Goal: Find contact information: Find contact information

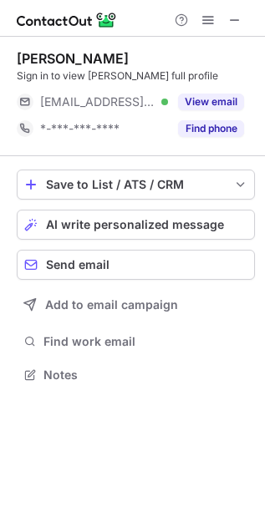
scroll to position [363, 265]
click at [215, 128] on button "Find phone" at bounding box center [211, 128] width 66 height 17
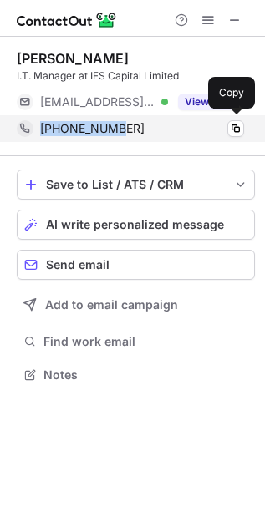
drag, startPoint x: 151, startPoint y: 118, endPoint x: 43, endPoint y: 127, distance: 108.9
click at [43, 127] on div "+6563374779 Copy" at bounding box center [130, 128] width 227 height 27
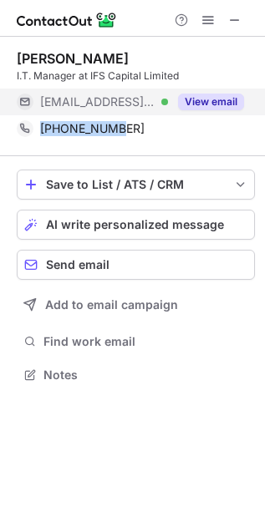
click at [207, 104] on button "View email" at bounding box center [211, 101] width 66 height 17
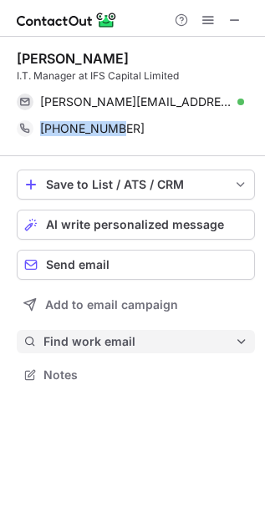
click at [236, 351] on button "Find work email" at bounding box center [136, 341] width 238 height 23
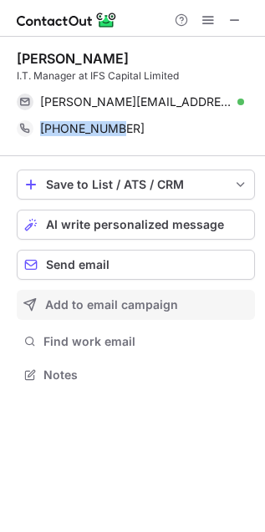
scroll to position [539, 254]
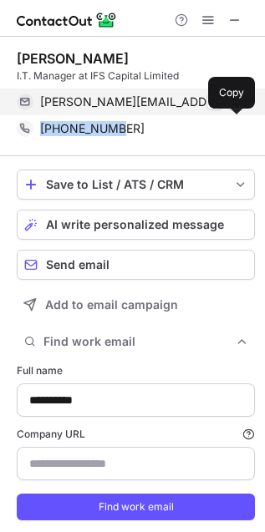
type input "**********"
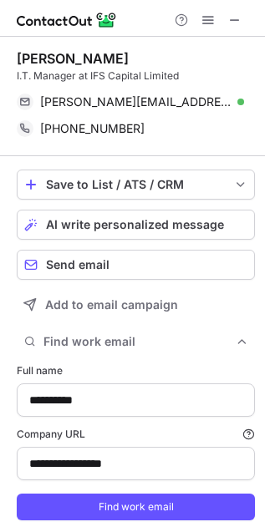
click at [58, 144] on div "Simon Chia I.T. Manager at IFS Capital Limited simon.chia@ifscapital.com.sg Ver…" at bounding box center [136, 96] width 238 height 119
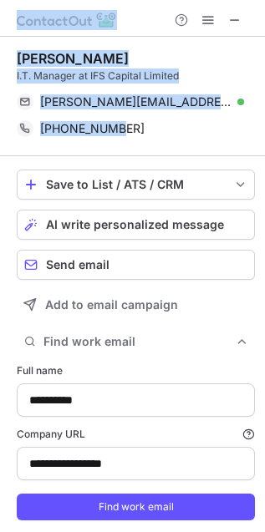
drag, startPoint x: 134, startPoint y: 131, endPoint x: -3, endPoint y: 67, distance: 151.2
click at [0, 67] on html "**********" at bounding box center [132, 266] width 265 height 532
copy div "Simon Chia I.T. Manager at IFS Capital Limited simon.chia@ifscapital.com.sg Ver…"
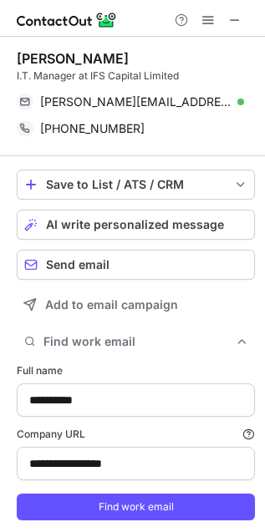
click at [132, 151] on div "Simon Chia I.T. Manager at IFS Capital Limited simon.chia@ifscapital.com.sg Ver…" at bounding box center [136, 96] width 238 height 119
click at [33, 53] on div "Simon Chia" at bounding box center [73, 58] width 112 height 17
copy div "Simon"
click at [77, 53] on div "Simon Chia" at bounding box center [73, 58] width 112 height 17
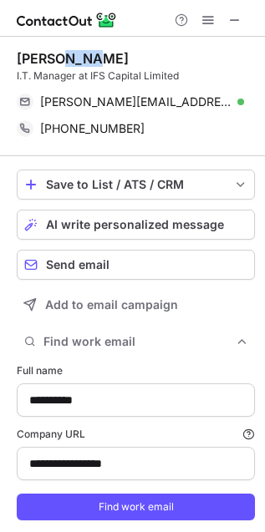
click at [77, 53] on div "Simon Chia" at bounding box center [73, 58] width 112 height 17
copy div "Chia"
drag, startPoint x: 10, startPoint y: 71, endPoint x: 76, endPoint y: 71, distance: 65.9
click at [76, 71] on div "**********" at bounding box center [132, 307] width 265 height 540
copy div "I.T. Manager"
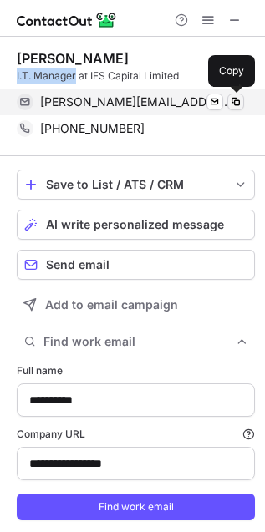
click at [234, 98] on span at bounding box center [235, 101] width 13 height 13
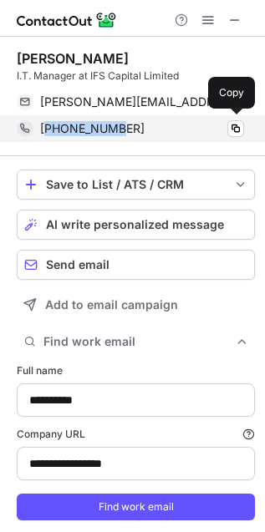
drag, startPoint x: 123, startPoint y: 131, endPoint x: 48, endPoint y: 130, distance: 74.3
click at [48, 130] on div "+6563374779" at bounding box center [142, 128] width 204 height 15
copy span "6563374779"
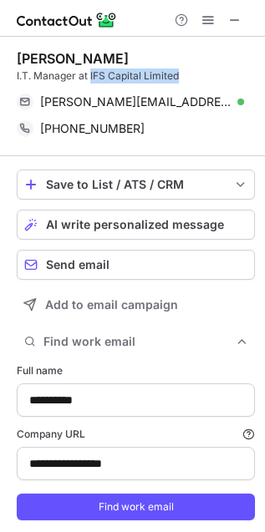
drag, startPoint x: 90, startPoint y: 73, endPoint x: 180, endPoint y: 76, distance: 90.2
click at [180, 76] on div "I.T. Manager at IFS Capital Limited" at bounding box center [136, 75] width 238 height 15
copy div "IFS Capital Limited"
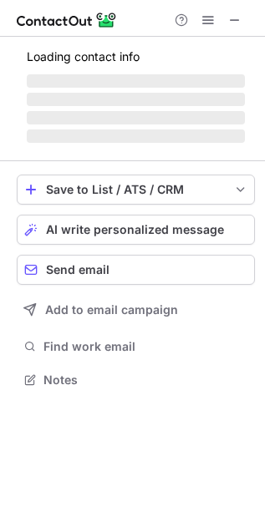
scroll to position [405, 265]
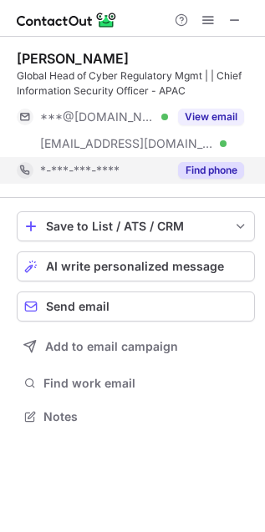
click at [235, 175] on button "Find phone" at bounding box center [211, 170] width 66 height 17
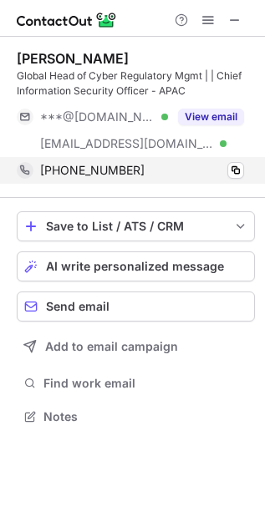
drag, startPoint x: 144, startPoint y: 169, endPoint x: 125, endPoint y: 170, distance: 18.4
click at [125, 170] on div "+6586681689" at bounding box center [142, 170] width 204 height 15
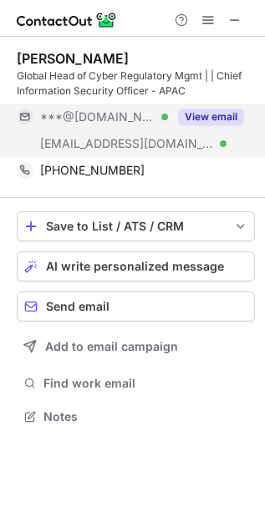
click at [183, 113] on button "View email" at bounding box center [211, 116] width 66 height 17
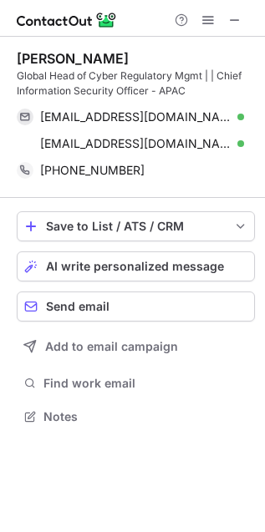
click at [49, 189] on div "Kelvin Tan Global Head of Cyber Regulatory Mgmt | | Chief Information Security …" at bounding box center [136, 117] width 238 height 161
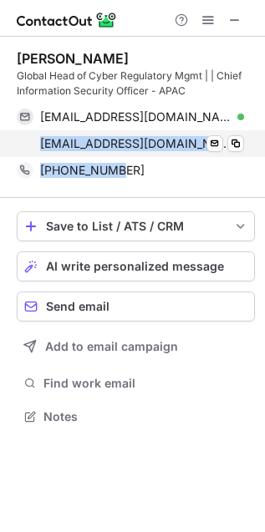
drag, startPoint x: 97, startPoint y: 159, endPoint x: 14, endPoint y: 137, distance: 85.6
click at [17, 137] on div "Kelvin Tan Global Head of Cyber Regulatory Mgmt | | Chief Information Security …" at bounding box center [136, 117] width 238 height 134
copy div "kelvin_tan@capgroup.com Verified Send email Copy +6586681689"
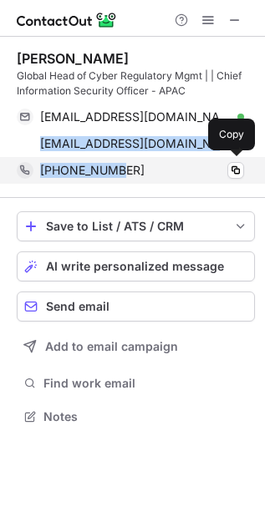
click at [22, 183] on div "+6586681689 Copy" at bounding box center [130, 170] width 227 height 27
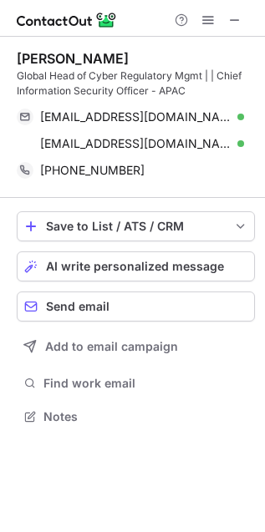
click at [27, 194] on div "Kelvin Tan Global Head of Cyber Regulatory Mgmt | | Chief Information Security …" at bounding box center [136, 117] width 238 height 161
click at [30, 58] on div "Kelvin Tan" at bounding box center [73, 58] width 112 height 17
click at [31, 58] on div "Kelvin Tan" at bounding box center [73, 58] width 112 height 17
copy div "Kelvin"
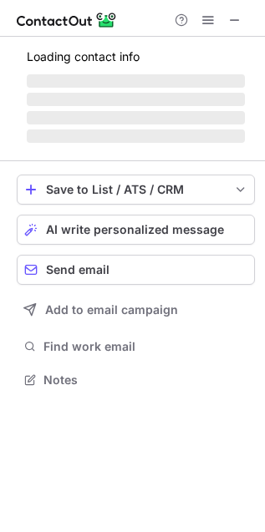
scroll to position [363, 265]
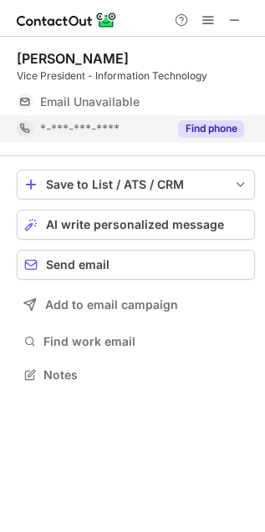
click at [193, 129] on button "Find phone" at bounding box center [211, 128] width 66 height 17
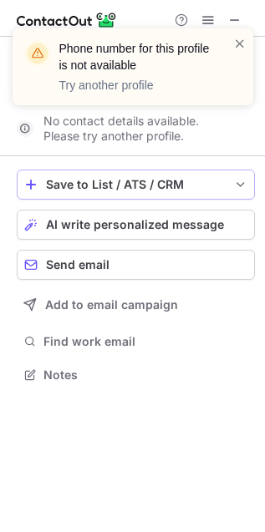
scroll to position [8, 8]
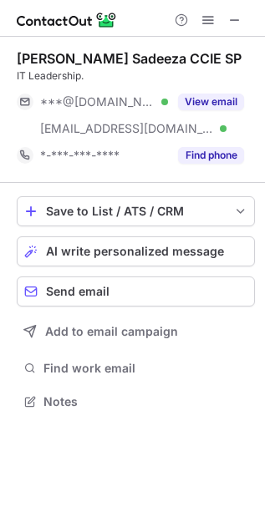
scroll to position [390, 265]
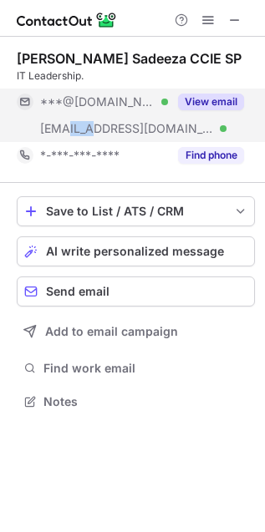
drag, startPoint x: 67, startPoint y: 125, endPoint x: 102, endPoint y: 131, distance: 35.5
click at [102, 131] on span "[EMAIL_ADDRESS][DOMAIN_NAME]" at bounding box center [127, 128] width 174 height 15
copy span "smbc"
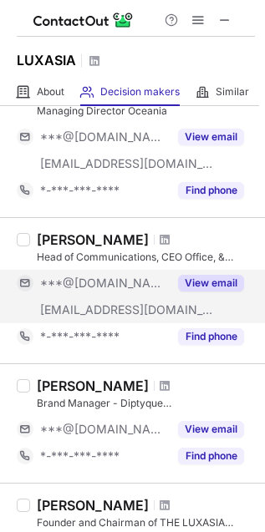
scroll to position [1112, 0]
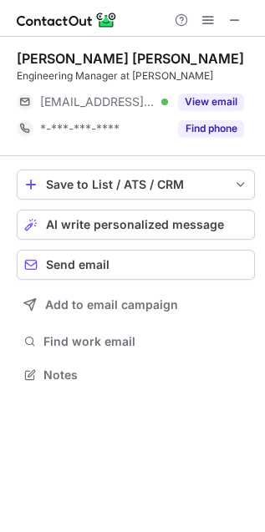
scroll to position [363, 265]
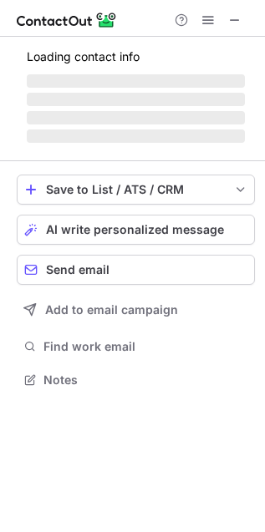
scroll to position [390, 265]
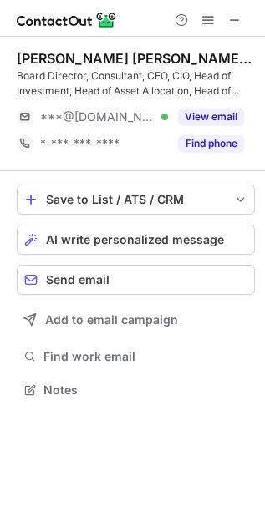
scroll to position [377, 265]
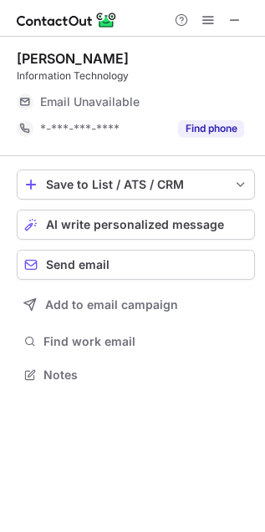
scroll to position [363, 265]
